Goal: Transaction & Acquisition: Book appointment/travel/reservation

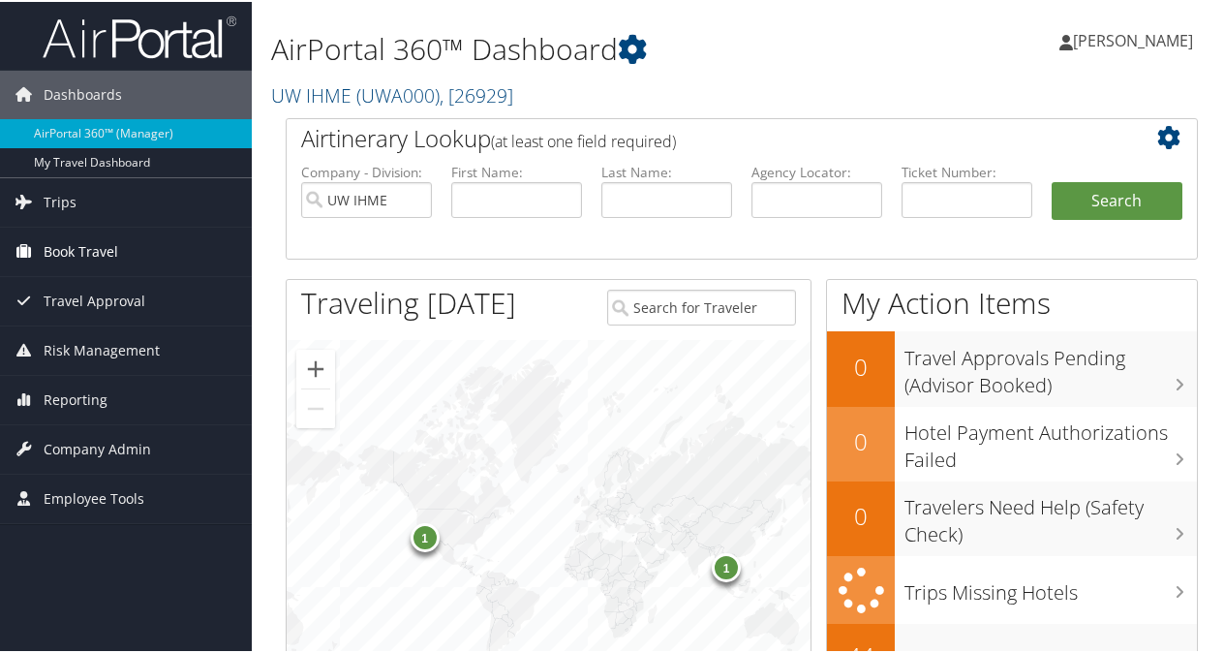
click at [94, 243] on span "Book Travel" at bounding box center [81, 250] width 75 height 48
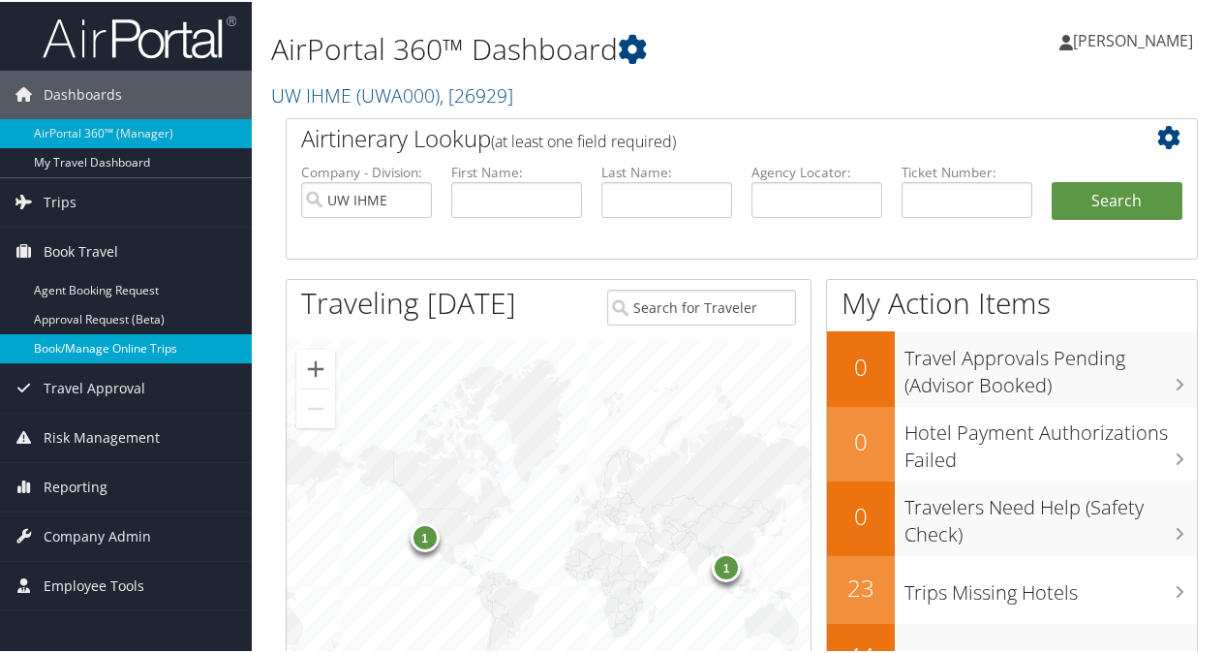
click at [118, 347] on link "Book/Manage Online Trips" at bounding box center [126, 346] width 252 height 29
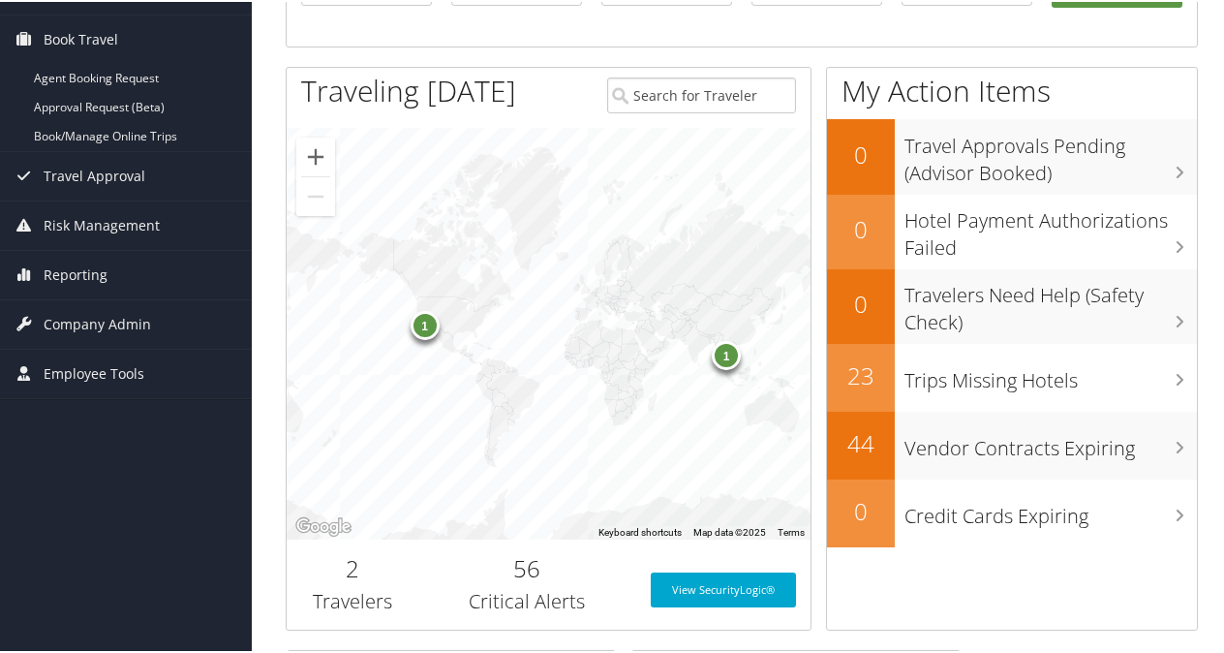
scroll to position [238, 0]
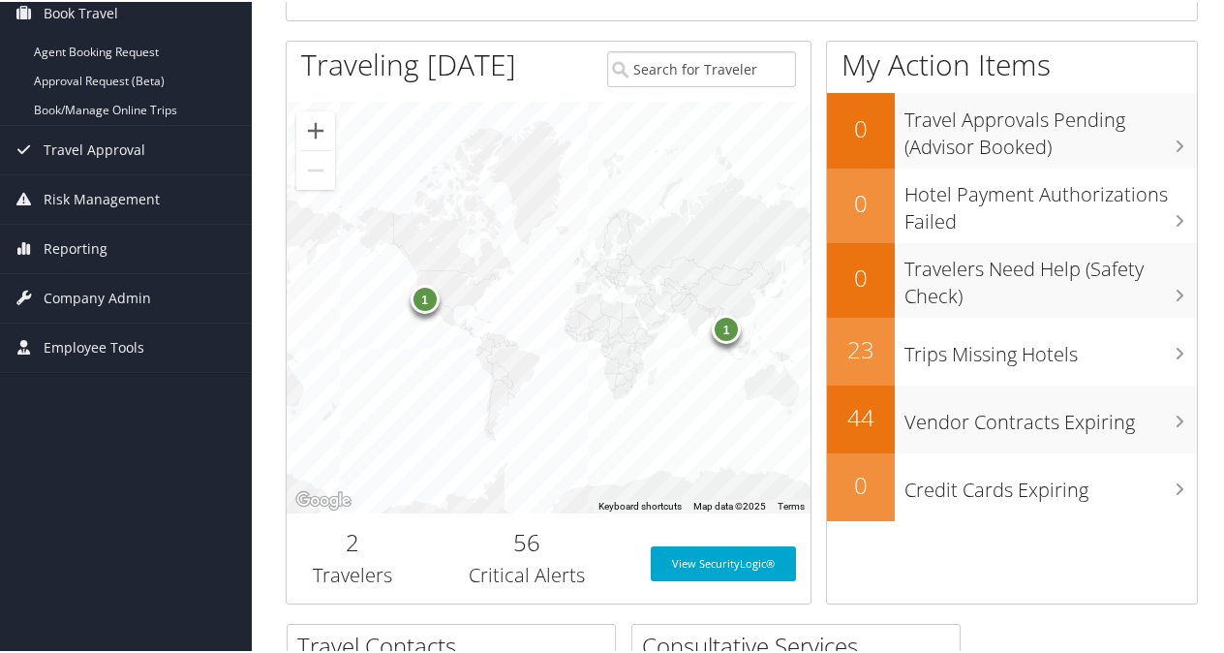
click at [426, 292] on div "1" at bounding box center [424, 296] width 29 height 29
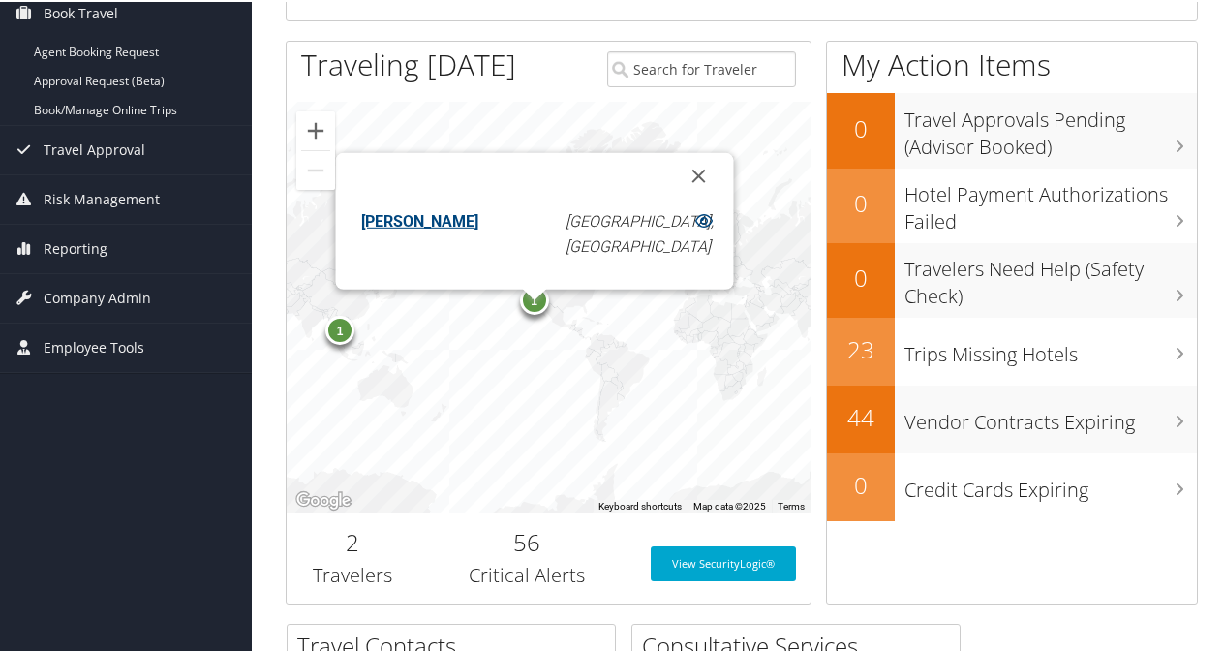
click at [337, 330] on div "1" at bounding box center [339, 328] width 29 height 29
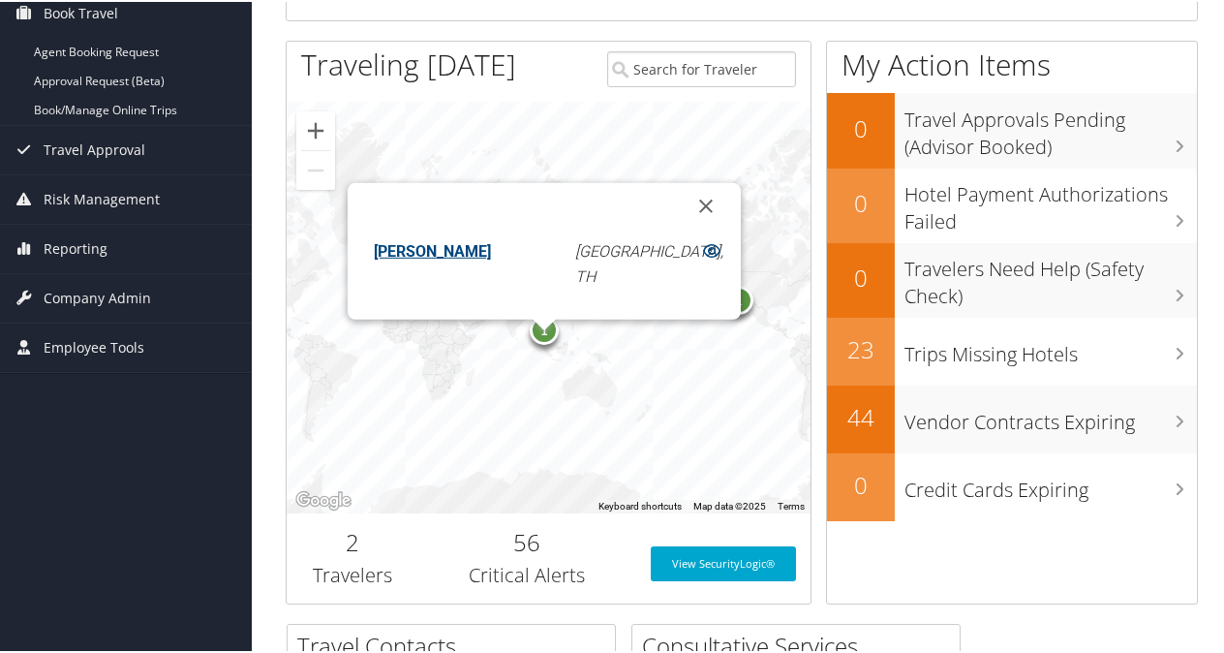
click at [410, 394] on div "1 1 REBECCA MICHELLE COGEN Bangkok, TH" at bounding box center [549, 306] width 524 height 412
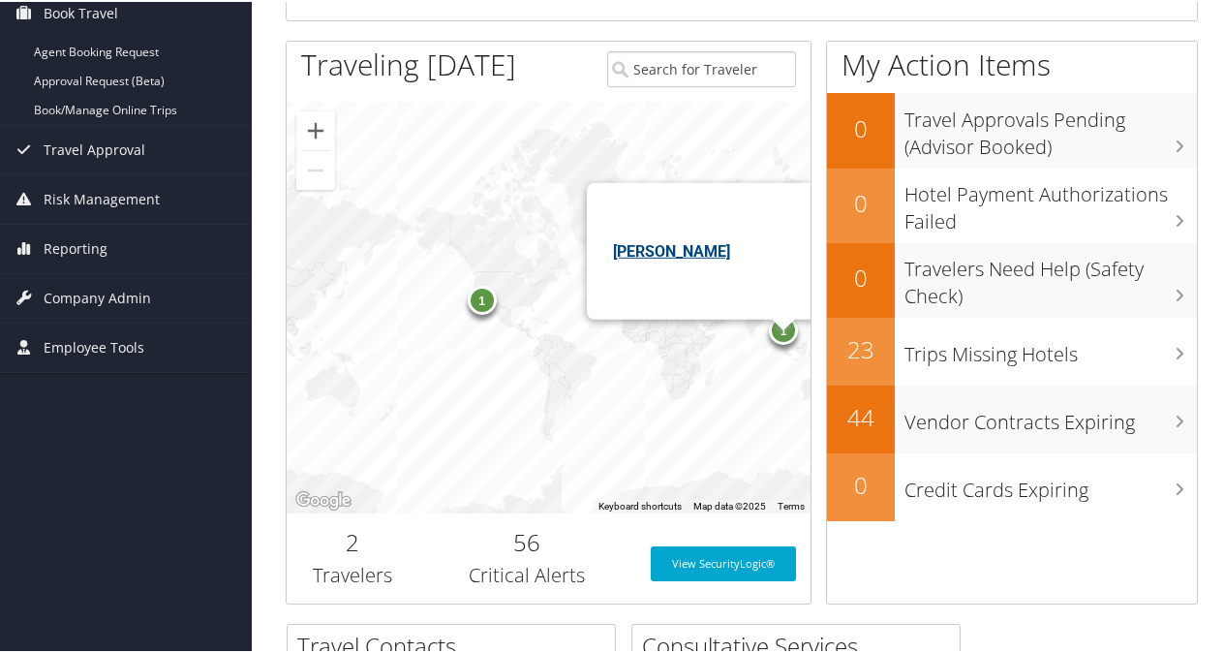
drag, startPoint x: 641, startPoint y: 411, endPoint x: 381, endPoint y: 409, distance: 260.5
click at [381, 409] on div "1 1 REBECCA MICHELLE COGEN Bangkok, TH" at bounding box center [549, 306] width 524 height 412
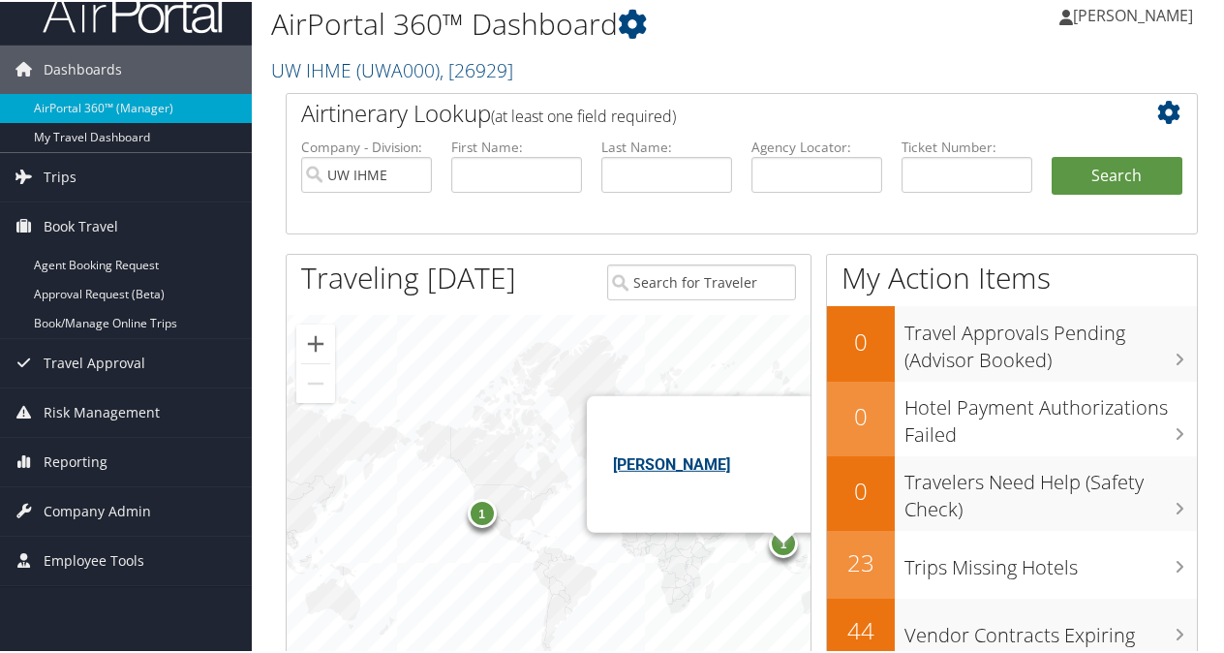
scroll to position [0, 0]
